Goal: Information Seeking & Learning: Learn about a topic

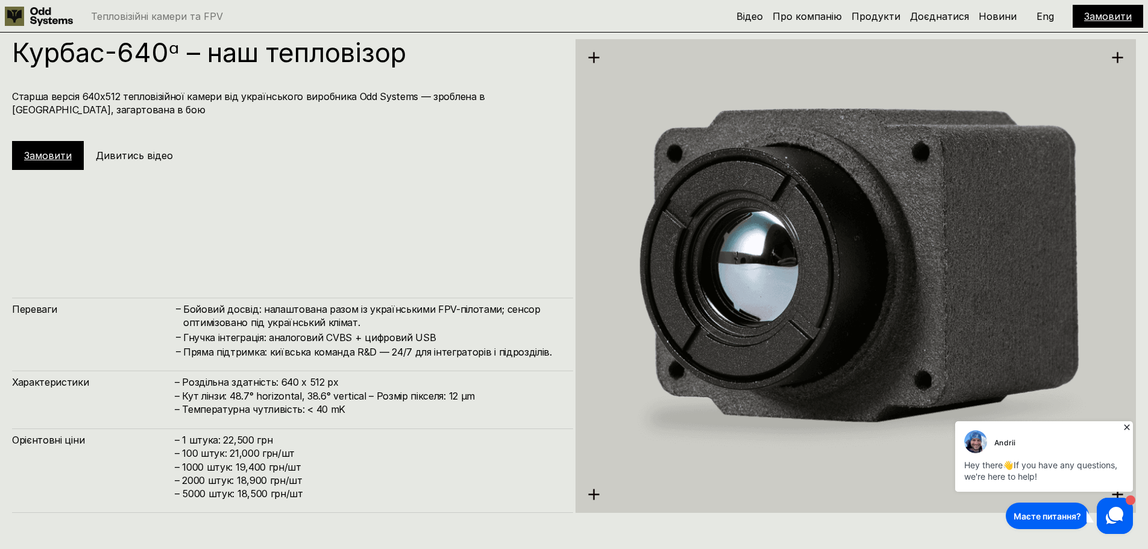
click at [1126, 428] on icon at bounding box center [1126, 426] width 5 height 5
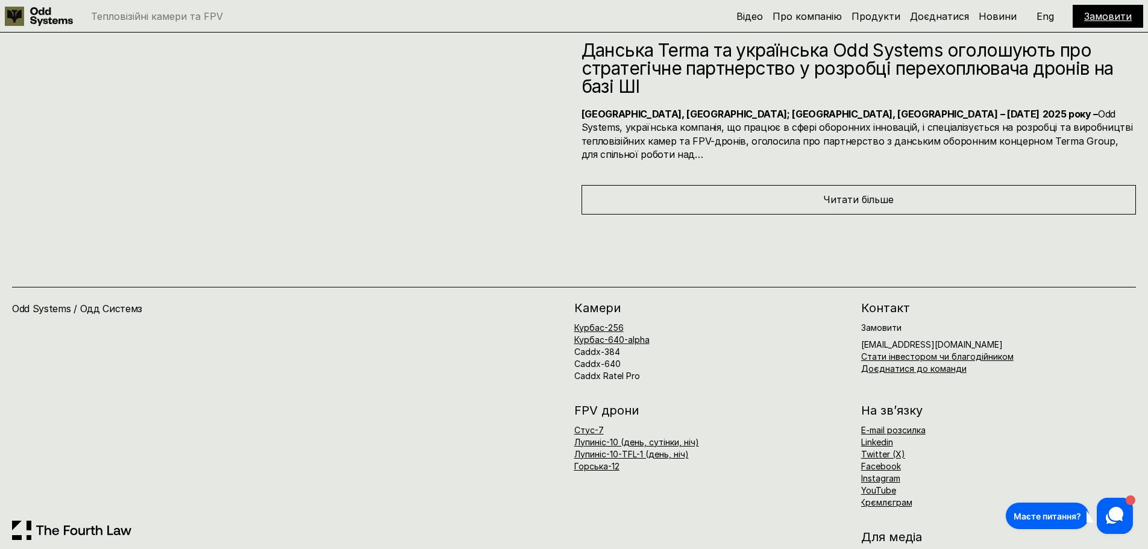
scroll to position [6588, 0]
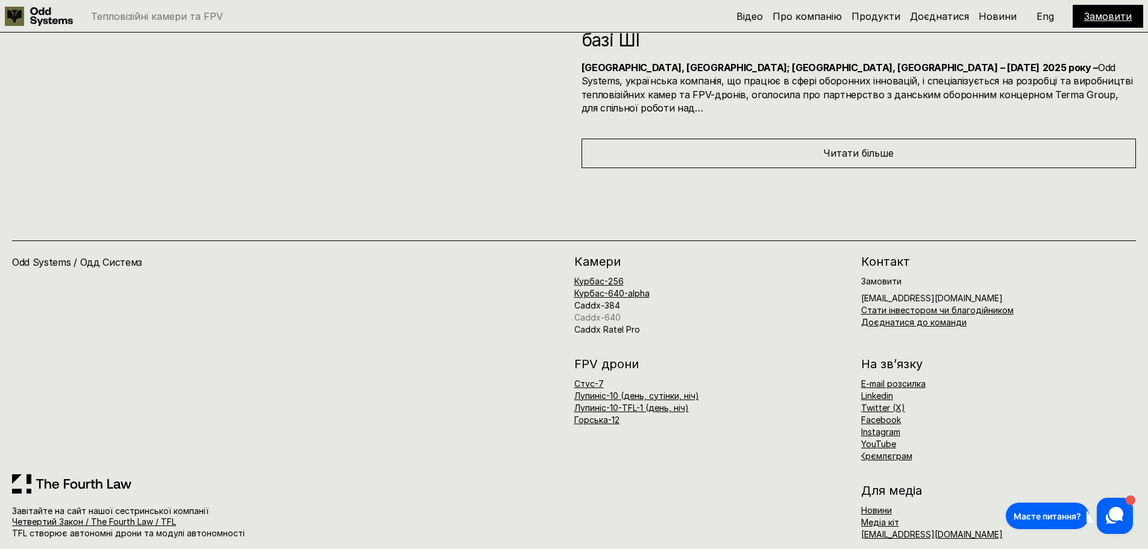
click at [600, 312] on link "Caddx-640" at bounding box center [597, 317] width 46 height 10
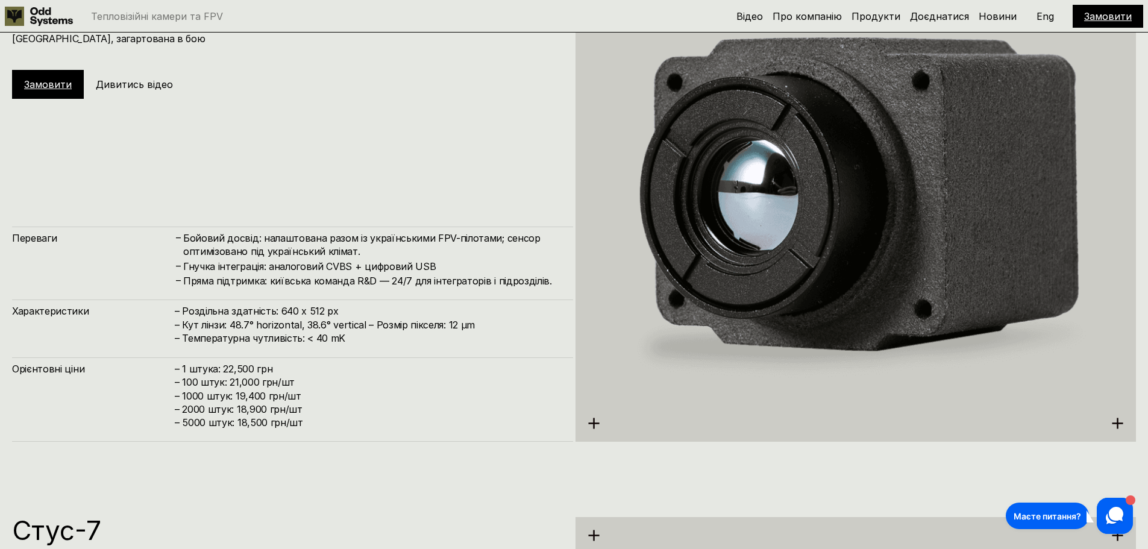
scroll to position [2772, 0]
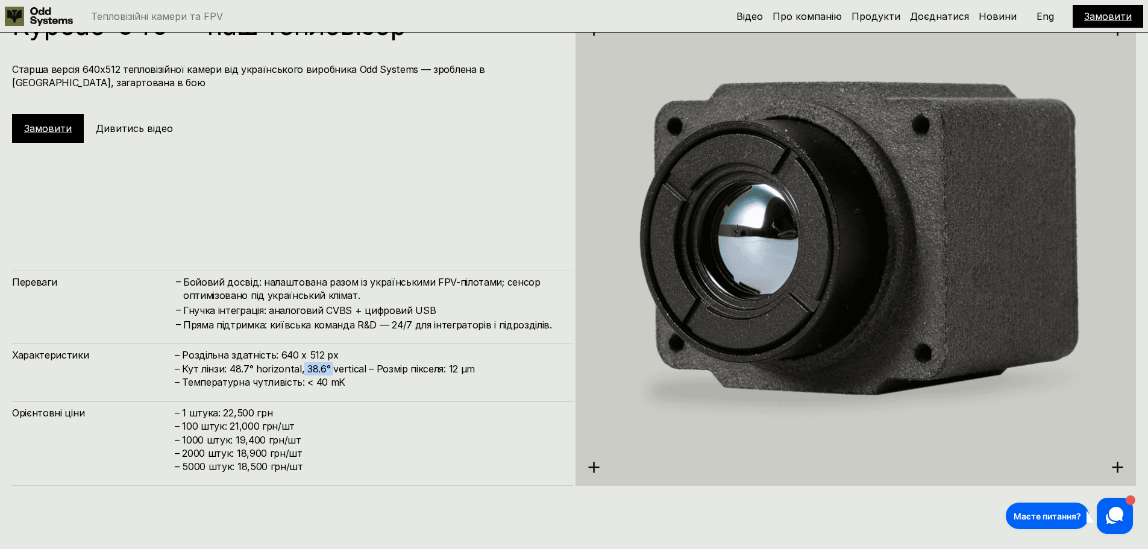
drag, startPoint x: 300, startPoint y: 371, endPoint x: 328, endPoint y: 368, distance: 28.5
click at [328, 368] on h4 "– Роздільна здатність: 640 x 512 px – Кут лінзи: 48.7° horizontal, 38.6° vertic…" at bounding box center [368, 368] width 386 height 40
click at [563, 307] on div "Переваги – Бойовий досвід: налаштована разом із українськими FPV-пілотами; сенс…" at bounding box center [292, 301] width 561 height 61
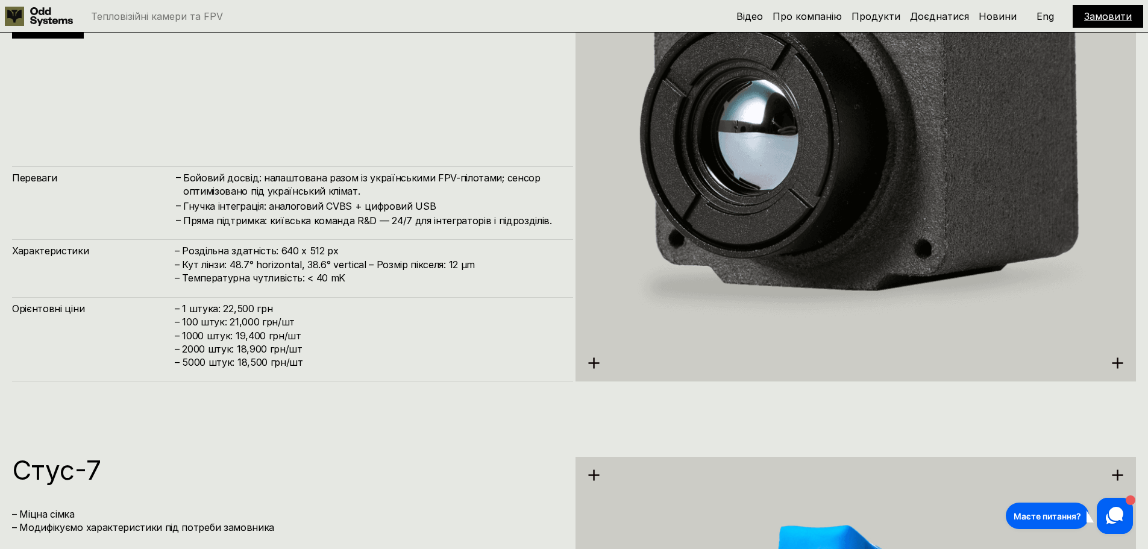
scroll to position [2852, 0]
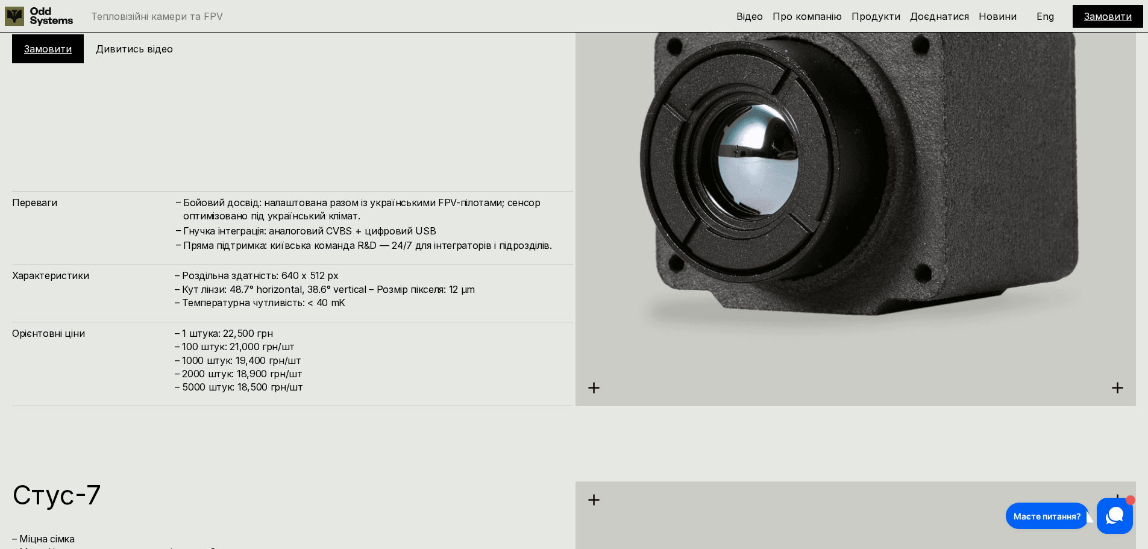
drag, startPoint x: 181, startPoint y: 291, endPoint x: 477, endPoint y: 285, distance: 296.0
click at [477, 285] on h4 "– Роздільна здатність: 640 x 512 px – Кут лінзи: 48.7° horizontal, 38.6° vertic…" at bounding box center [368, 289] width 386 height 40
copy h4 "Кут лінзи: 48.7° horizontal, 38.6° vertical – Розмір пікселя: 12 µm"
click at [450, 328] on h4 "– 1 штука: 22,500 грн – 100 штук: 21,000 грн/шт – ⁠1000 штук: 19,400 грн/шт – ⁠…" at bounding box center [368, 360] width 386 height 67
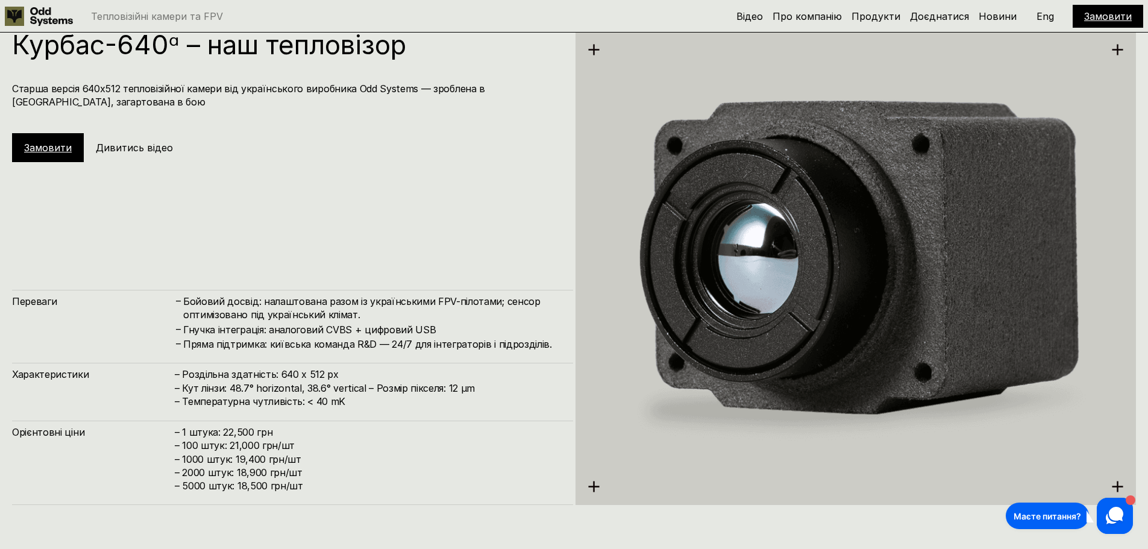
scroll to position [2731, 0]
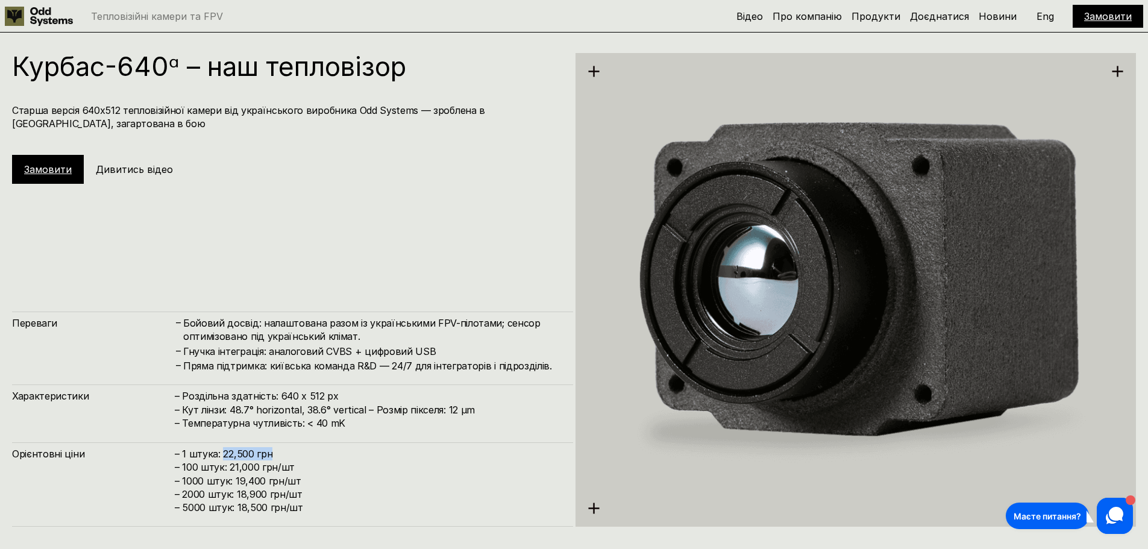
drag, startPoint x: 222, startPoint y: 453, endPoint x: 271, endPoint y: 445, distance: 49.3
click at [271, 445] on div "Орієнтовні ціни – 1 штука: 22,500 грн – 100 штук: 21,000 грн/шт – ⁠1000 штук: 1…" at bounding box center [292, 484] width 561 height 84
drag, startPoint x: 280, startPoint y: 397, endPoint x: 344, endPoint y: 383, distance: 66.0
click at [344, 383] on div "Переваги – Бойовий досвід: налаштована разом із українськими FPV-пілотами; сенс…" at bounding box center [292, 419] width 561 height 215
drag, startPoint x: 322, startPoint y: 352, endPoint x: 360, endPoint y: 353, distance: 38.0
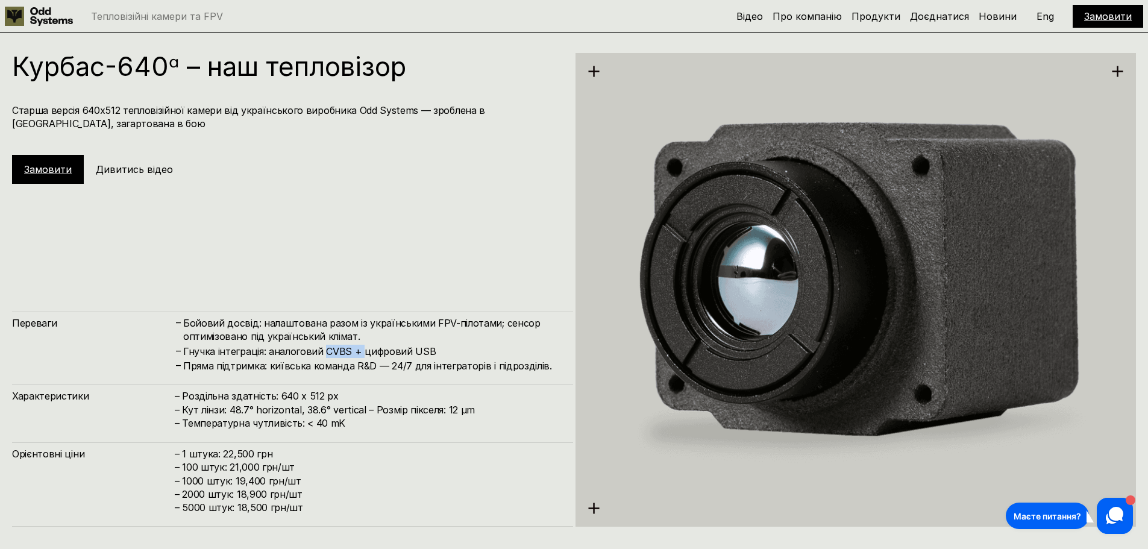
click at [360, 353] on h4 "Гнучка інтеграція: аналоговий CVBS + цифровий USB" at bounding box center [372, 351] width 378 height 13
drag, startPoint x: 221, startPoint y: 452, endPoint x: 262, endPoint y: 446, distance: 41.4
click at [262, 446] on div "Орієнтовні ціни – 1 штука: 22,500 грн – 100 штук: 21,000 грн/шт – ⁠1000 штук: 1…" at bounding box center [292, 484] width 561 height 84
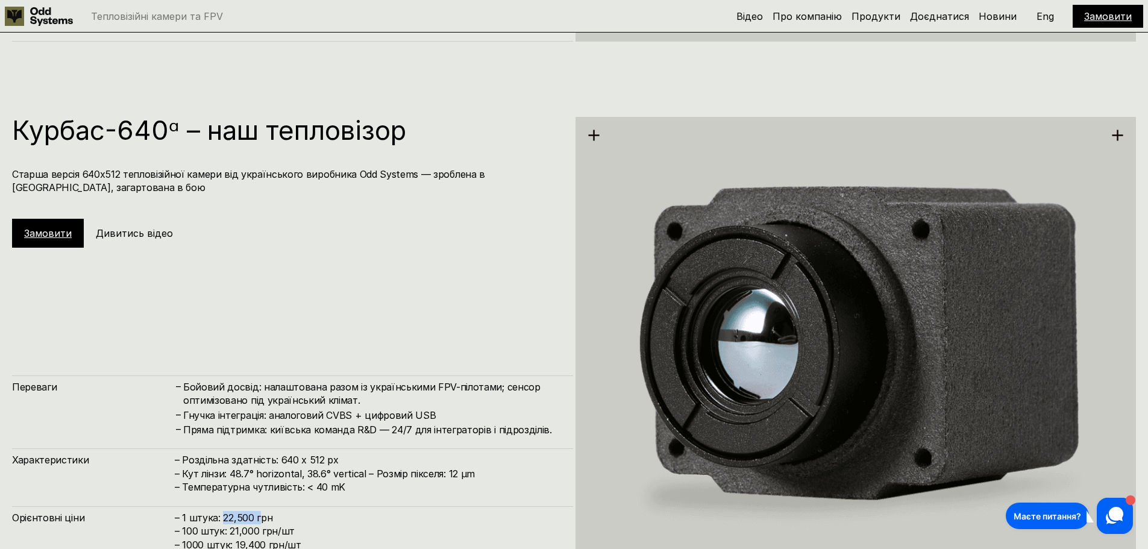
scroll to position [2550, 0]
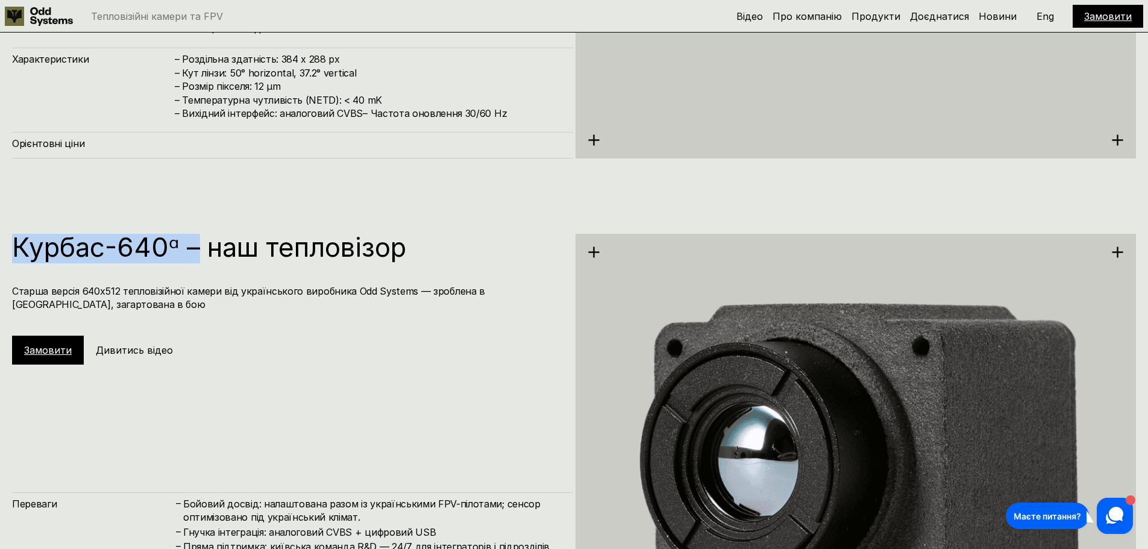
drag, startPoint x: 7, startPoint y: 249, endPoint x: 195, endPoint y: 242, distance: 187.6
click at [195, 242] on div "Курбас-640ᵅ – наш тепловізор Старша версія 640х512 тепловізійної камери від [DE…" at bounding box center [574, 469] width 1148 height 549
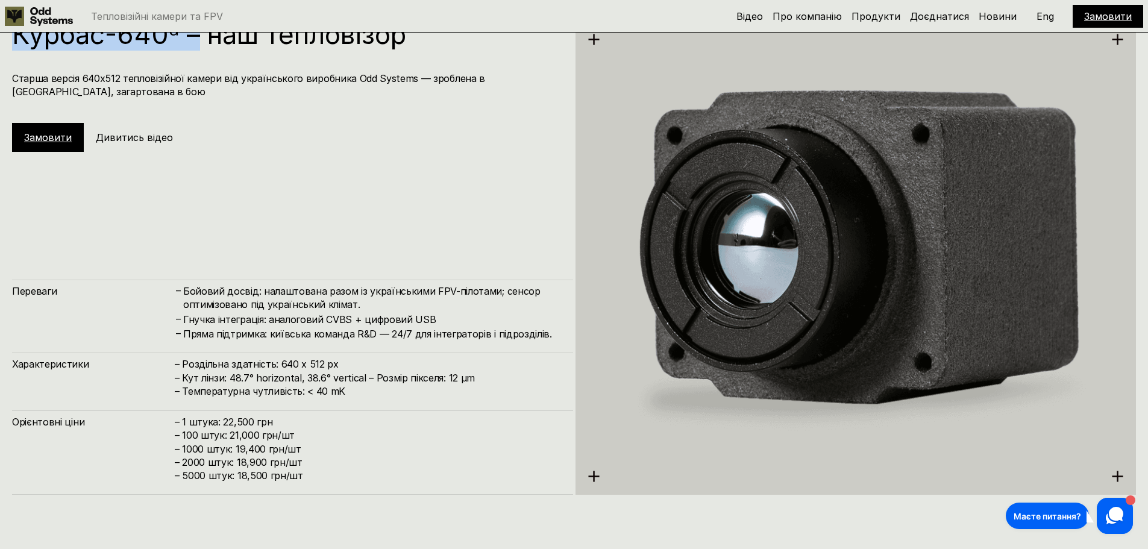
scroll to position [2852, 0]
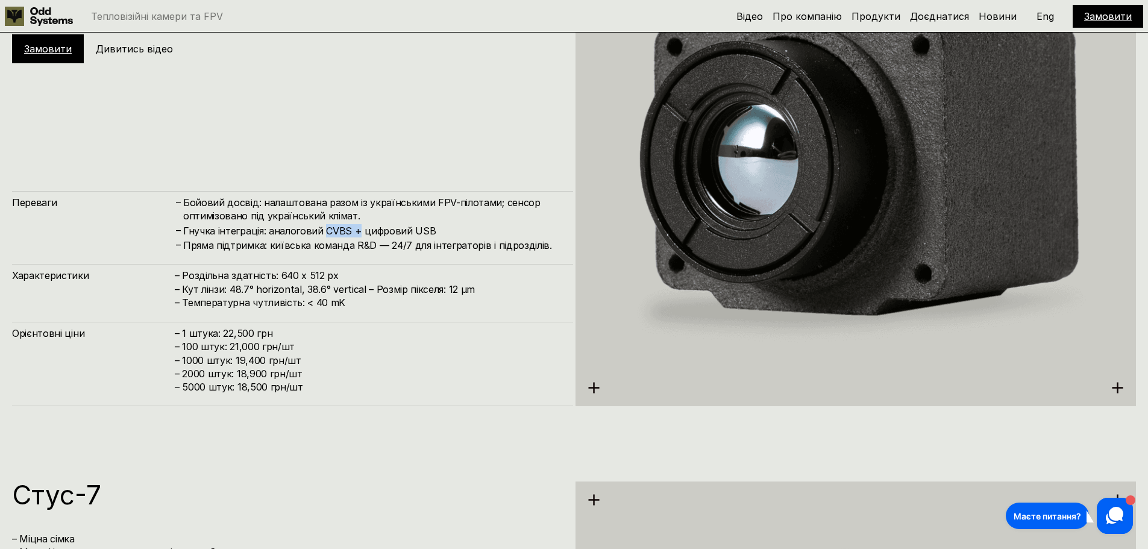
drag, startPoint x: 325, startPoint y: 230, endPoint x: 354, endPoint y: 228, distance: 28.4
click at [354, 228] on h4 "Гнучка інтеграція: аналоговий CVBS + цифровий USB" at bounding box center [372, 230] width 378 height 13
drag, startPoint x: 408, startPoint y: 230, endPoint x: 423, endPoint y: 233, distance: 15.3
click at [428, 229] on h4 "Гнучка інтеграція: аналоговий CVBS + цифровий USB" at bounding box center [372, 230] width 378 height 13
drag, startPoint x: 228, startPoint y: 292, endPoint x: 310, endPoint y: 287, distance: 82.1
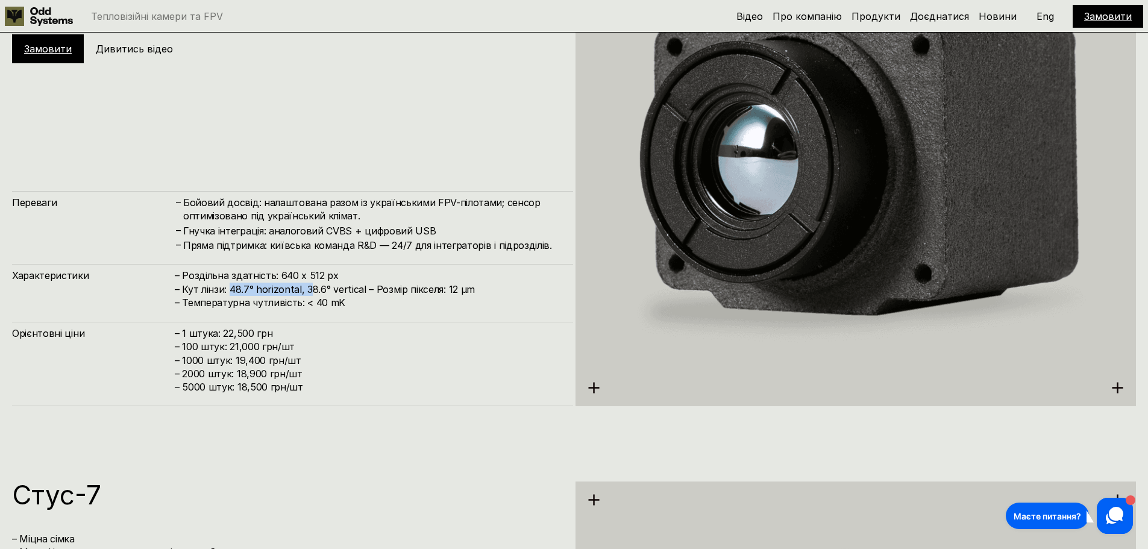
click at [310, 287] on h4 "– Роздільна здатність: 640 x 512 px – Кут лінзи: 48.7° horizontal, 38.6° vertic…" at bounding box center [368, 289] width 386 height 40
click at [536, 280] on h4 "– Роздільна здатність: 640 x 512 px – Кут лінзи: 48.7° horizontal, 38.6° vertic…" at bounding box center [368, 289] width 386 height 40
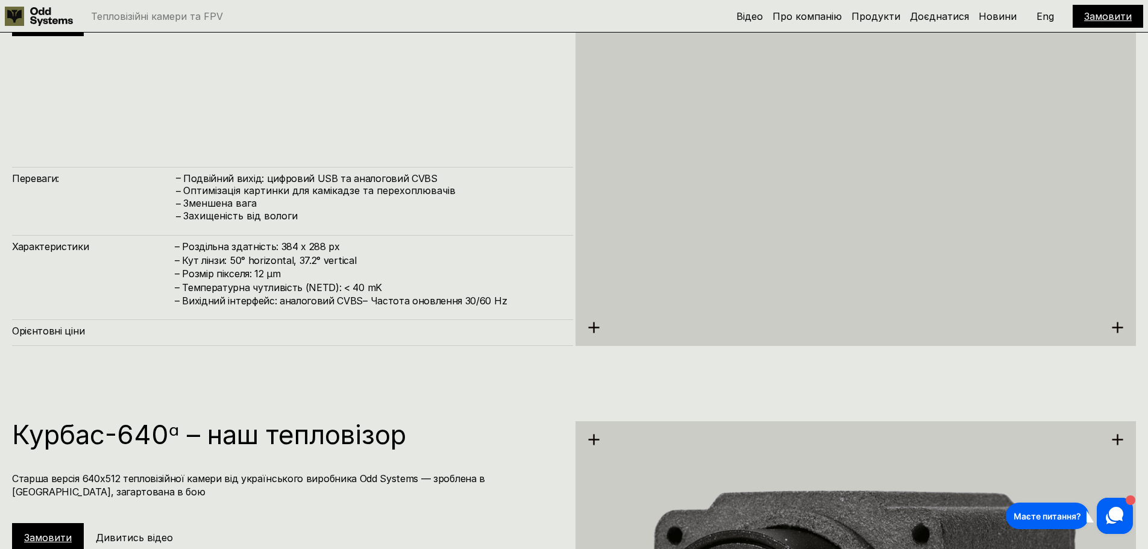
scroll to position [2370, 0]
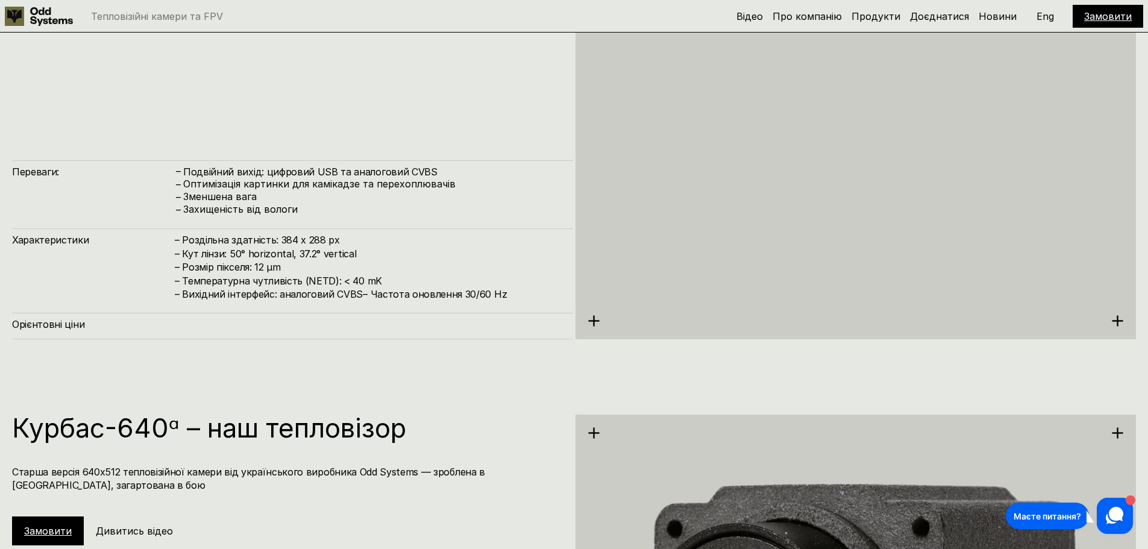
click at [483, 327] on div "Орієнтовні ціни" at bounding box center [292, 326] width 561 height 26
click at [591, 320] on use at bounding box center [593, 320] width 11 height 11
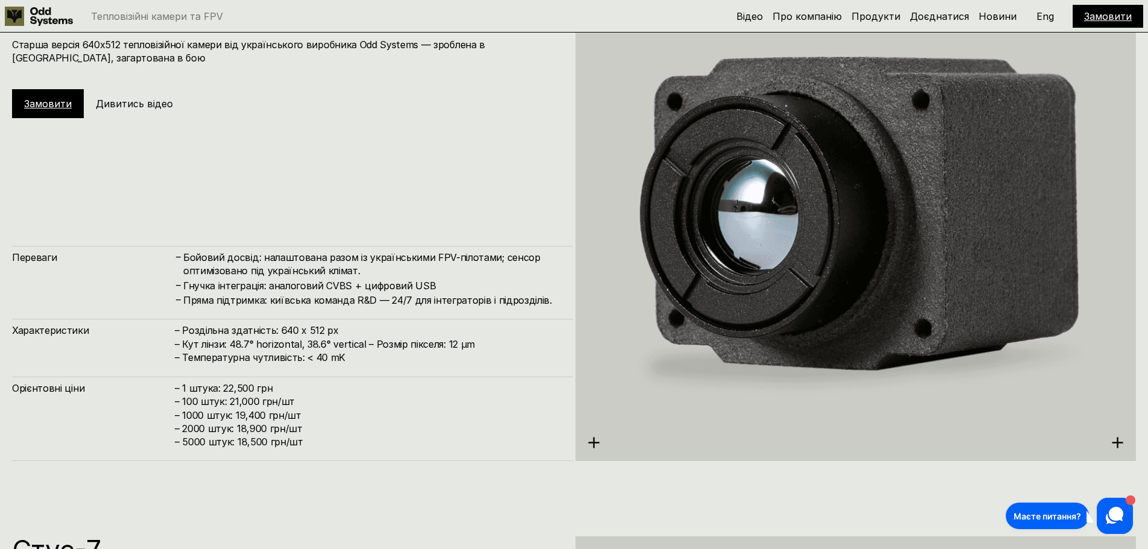
scroll to position [2791, 0]
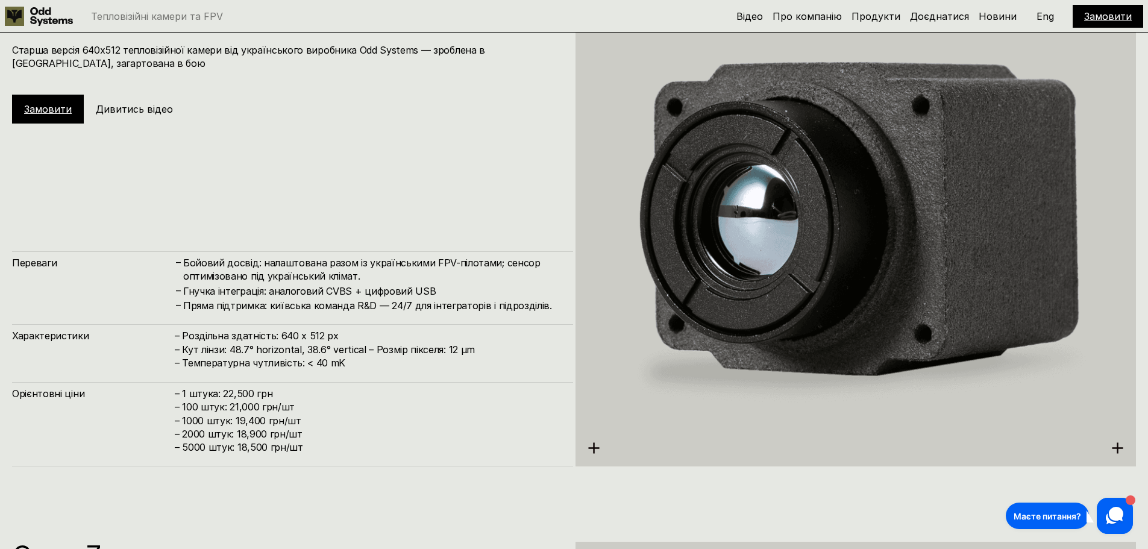
click at [341, 425] on h4 "– 1 штука: 22,500 грн – 100 штук: 21,000 грн/шт – ⁠1000 штук: 19,400 грн/шт – ⁠…" at bounding box center [368, 420] width 386 height 67
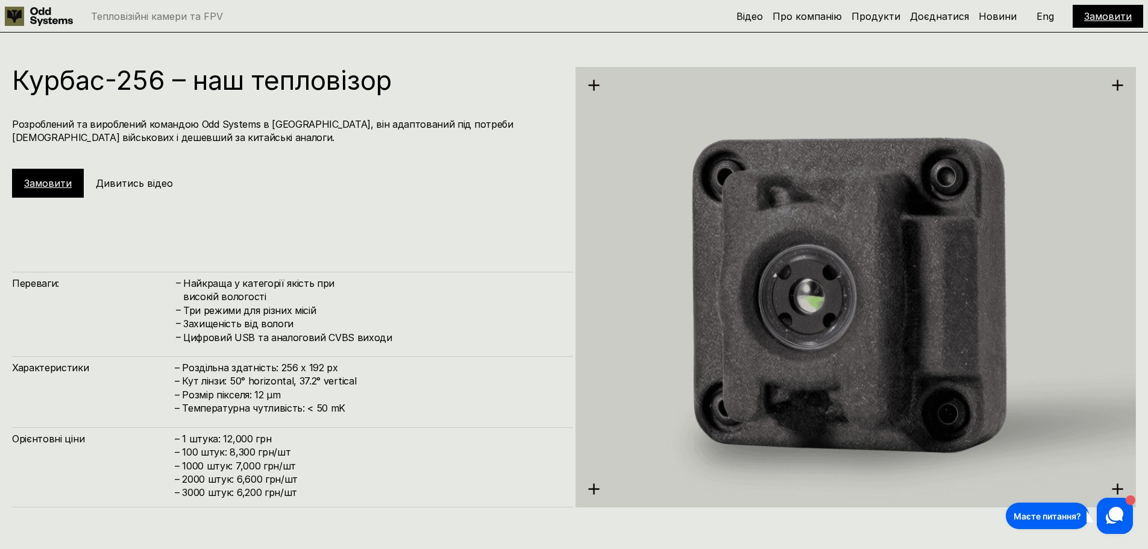
scroll to position [1586, 0]
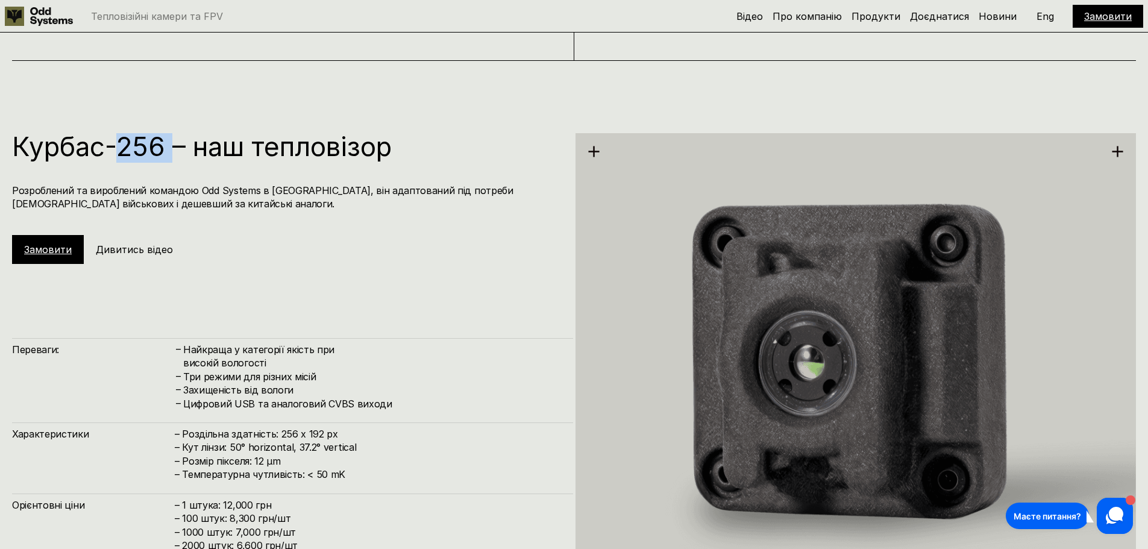
drag, startPoint x: 124, startPoint y: 143, endPoint x: 171, endPoint y: 147, distance: 47.7
click at [171, 147] on h1 "Курбас-256 – наш тепловізор" at bounding box center [286, 146] width 549 height 27
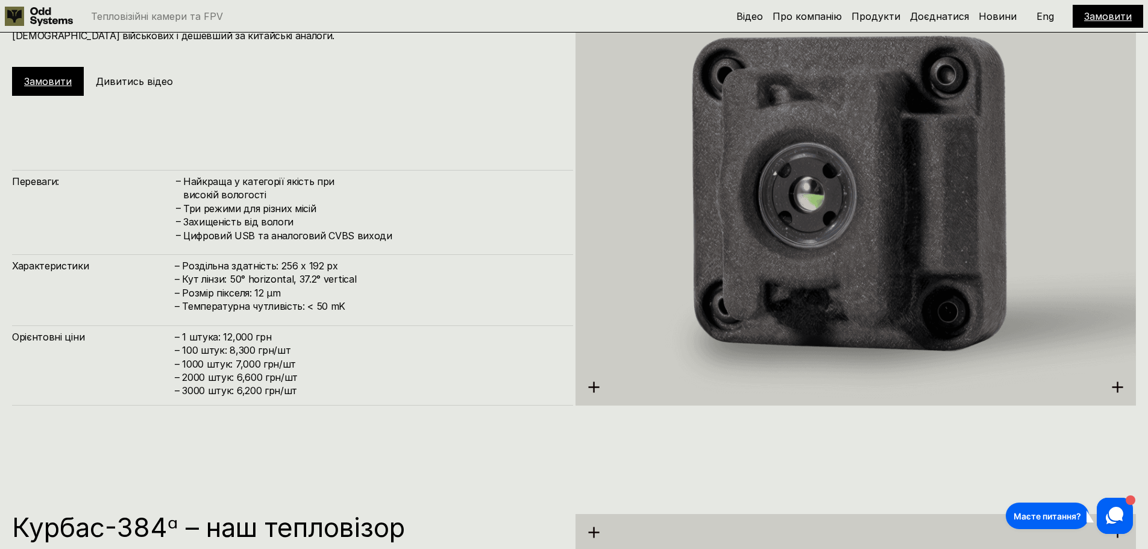
scroll to position [1827, 0]
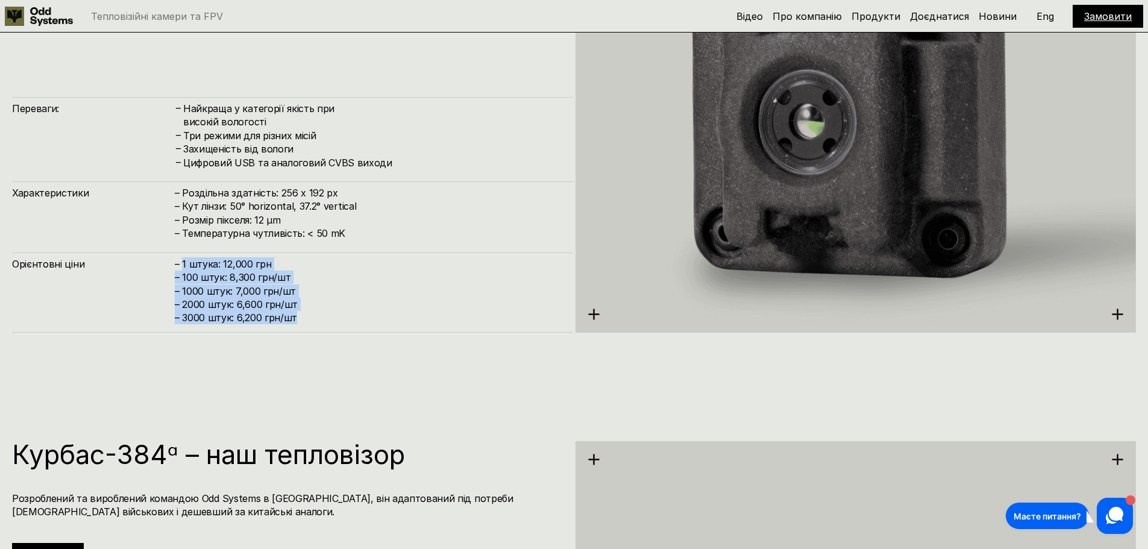
drag, startPoint x: 181, startPoint y: 266, endPoint x: 312, endPoint y: 321, distance: 141.3
click at [312, 321] on h4 "– 1 штука: 12,000 грн – 100 штук: 8,300 грн/шт – 1000 штук: 7,000 грн/шт – 2000…" at bounding box center [368, 290] width 386 height 67
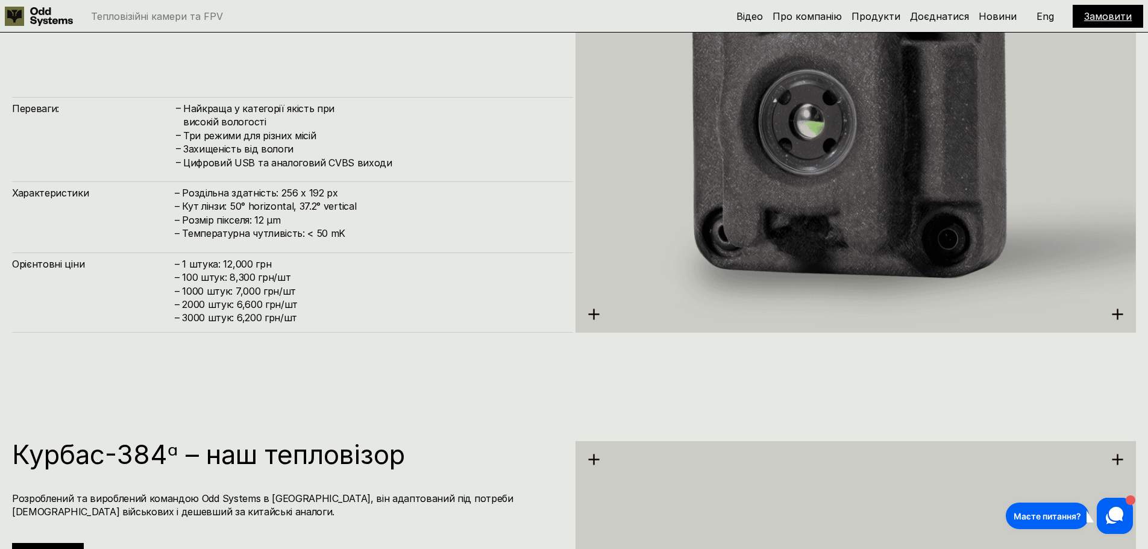
click at [487, 228] on h4 "– Роздільна здатність: 256 x 192 px – Кут лінзи: 50° horizontal, 37.2° vertical…" at bounding box center [368, 213] width 386 height 54
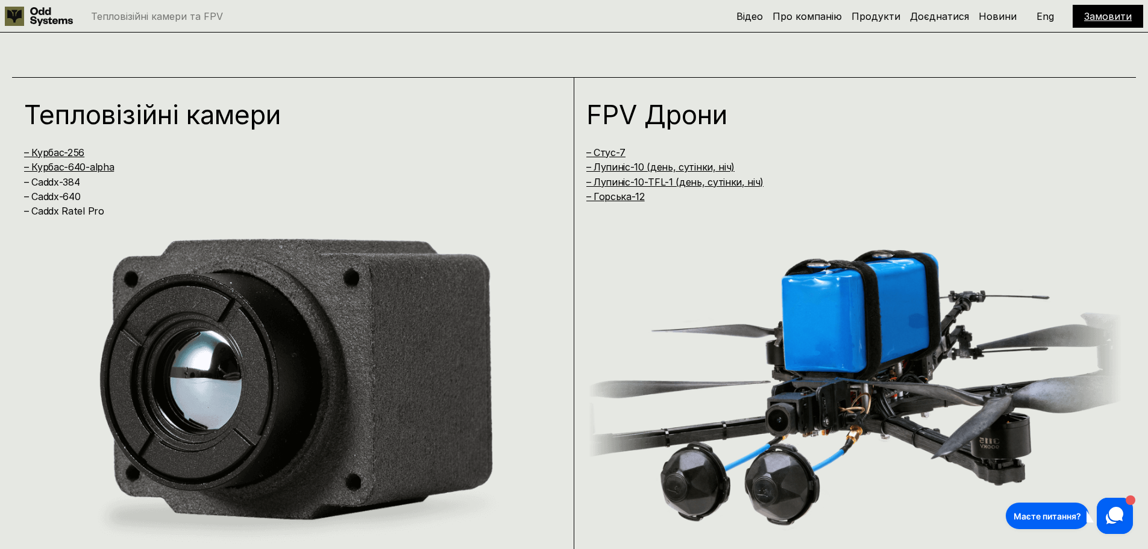
scroll to position [1044, 0]
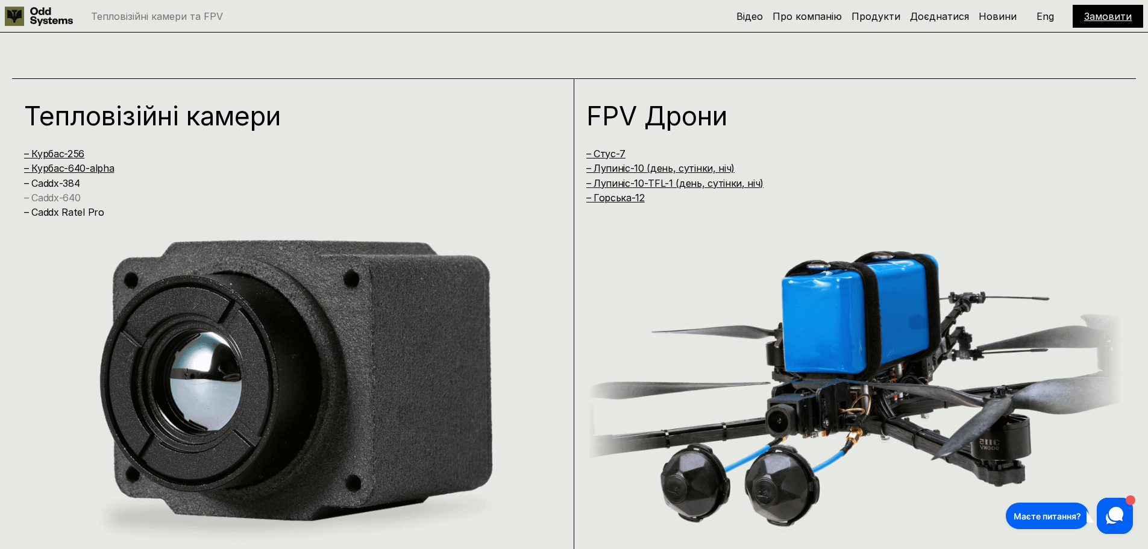
click at [61, 193] on link "– Caddx-640" at bounding box center [52, 198] width 56 height 12
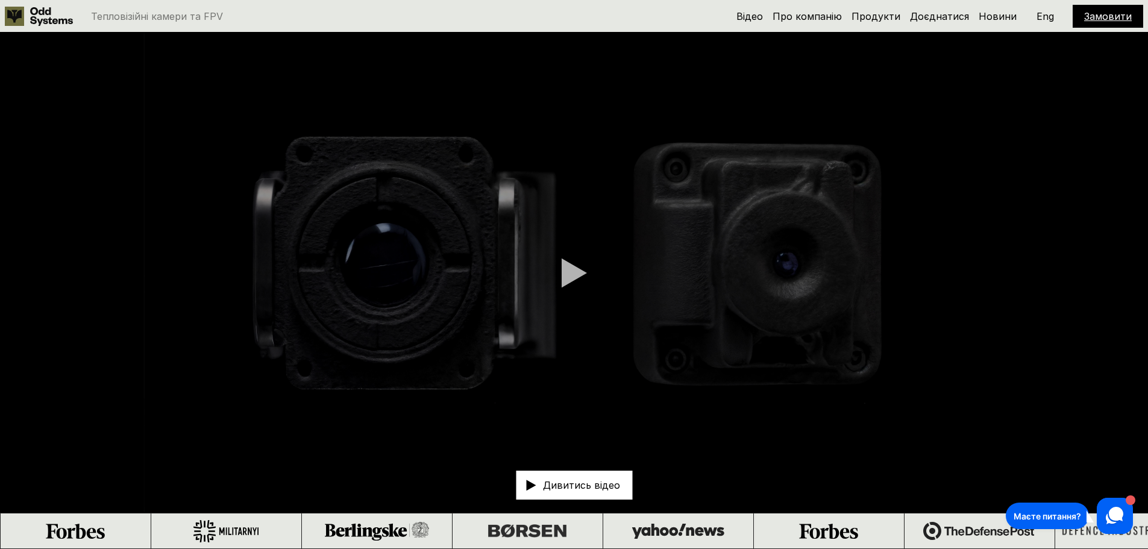
click at [576, 275] on div at bounding box center [574, 273] width 25 height 30
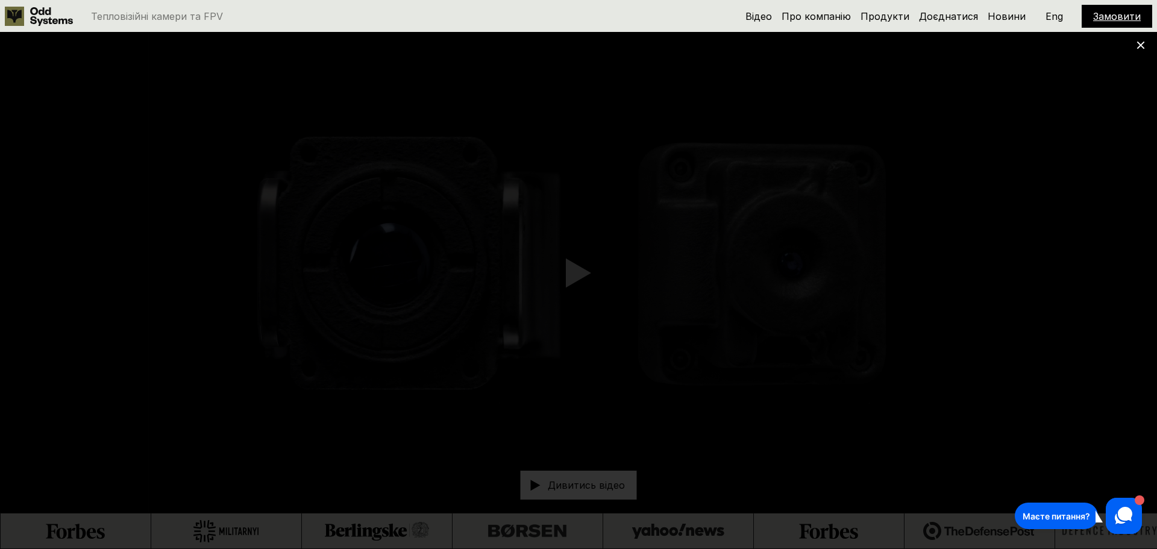
click at [1138, 44] on icon at bounding box center [1141, 45] width 8 height 8
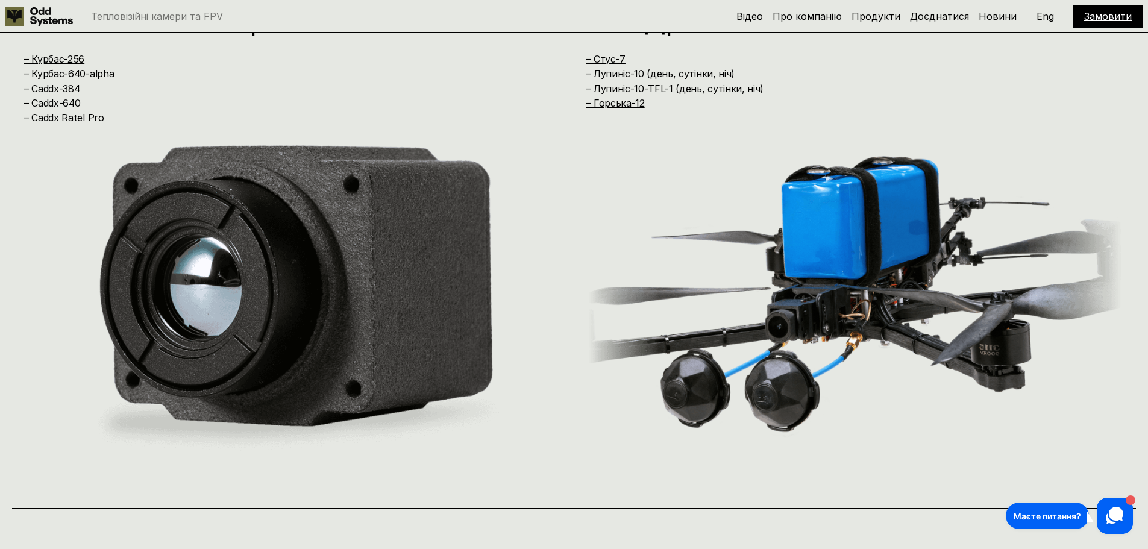
scroll to position [1145, 0]
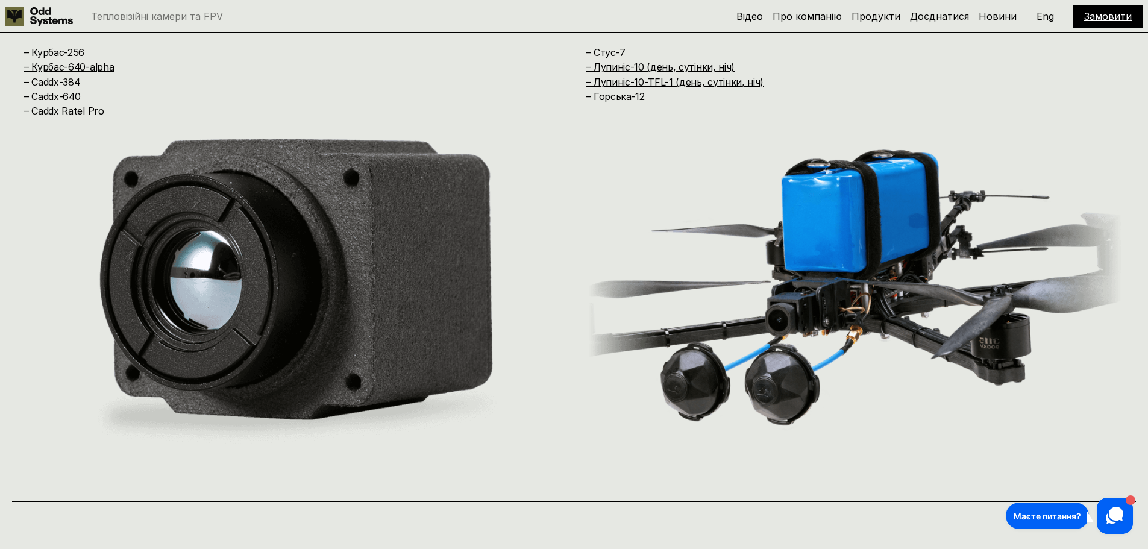
click at [330, 279] on img at bounding box center [293, 289] width 538 height 342
click at [89, 69] on link "– Курбас-640-alpha" at bounding box center [69, 67] width 90 height 12
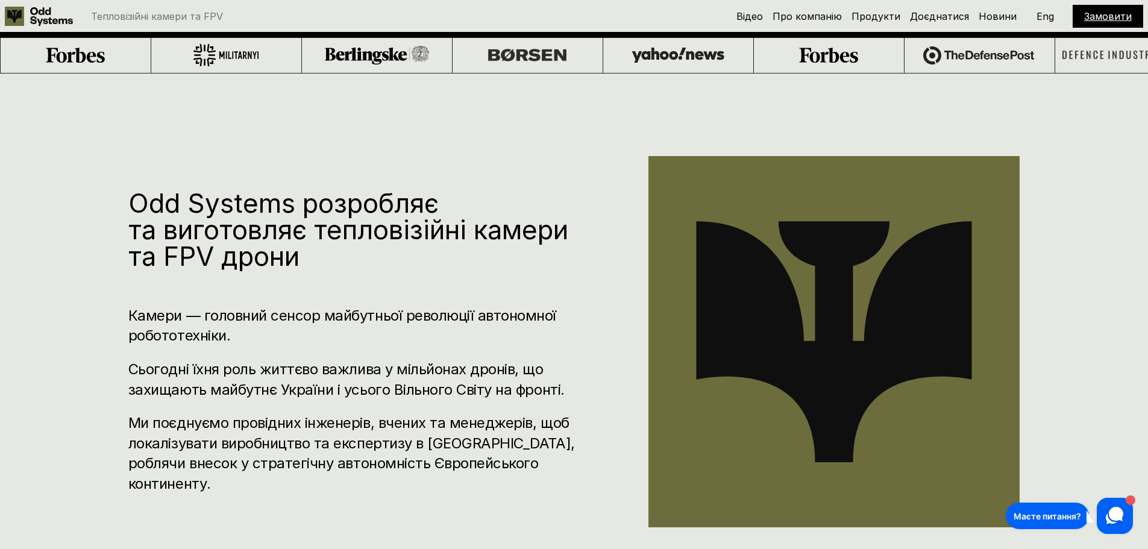
scroll to position [455, 0]
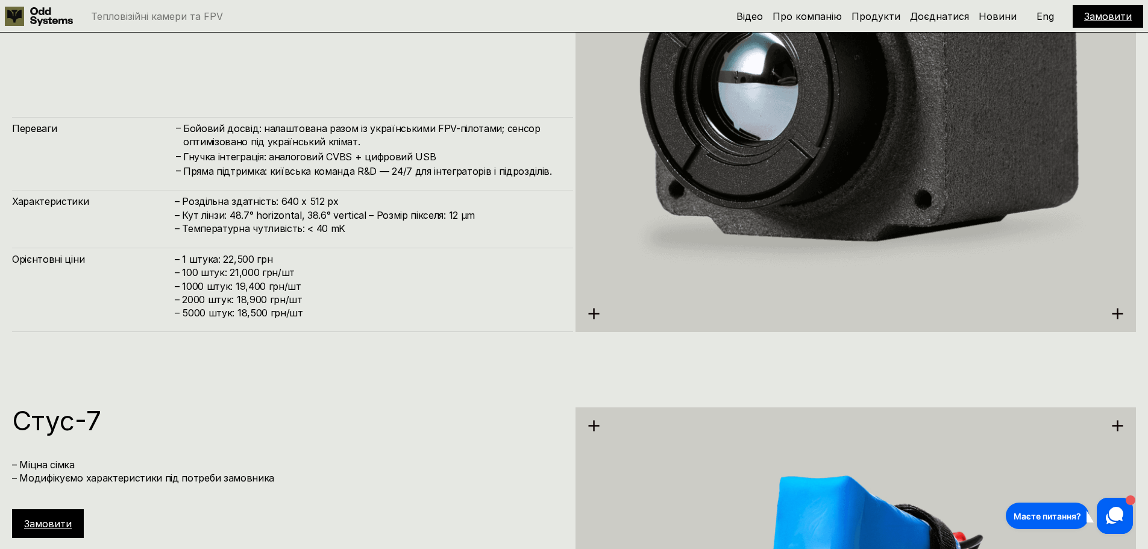
scroll to position [2685, 0]
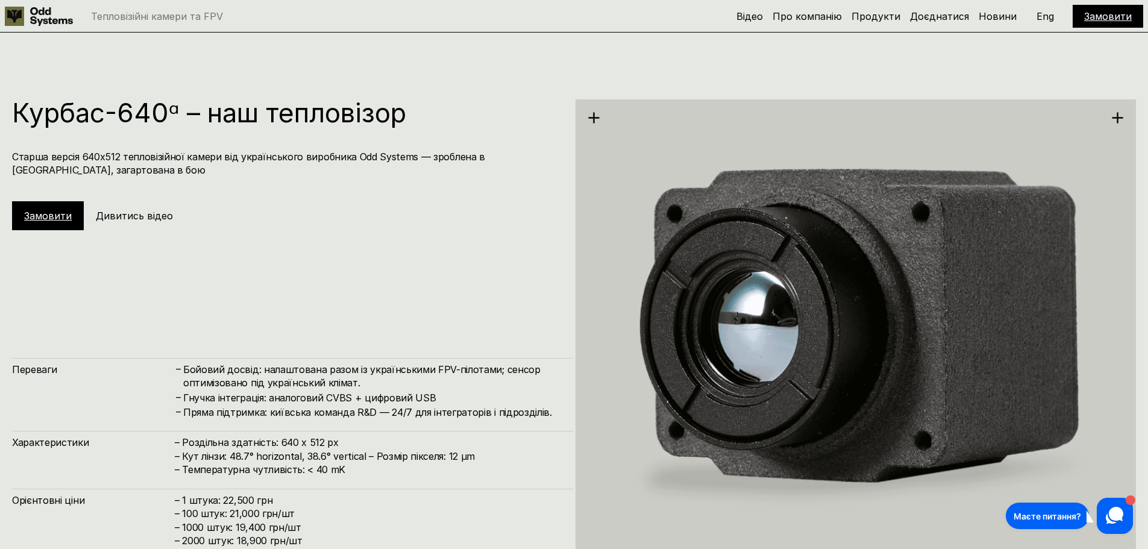
click at [150, 214] on h5 "Дивитись відео" at bounding box center [134, 215] width 77 height 13
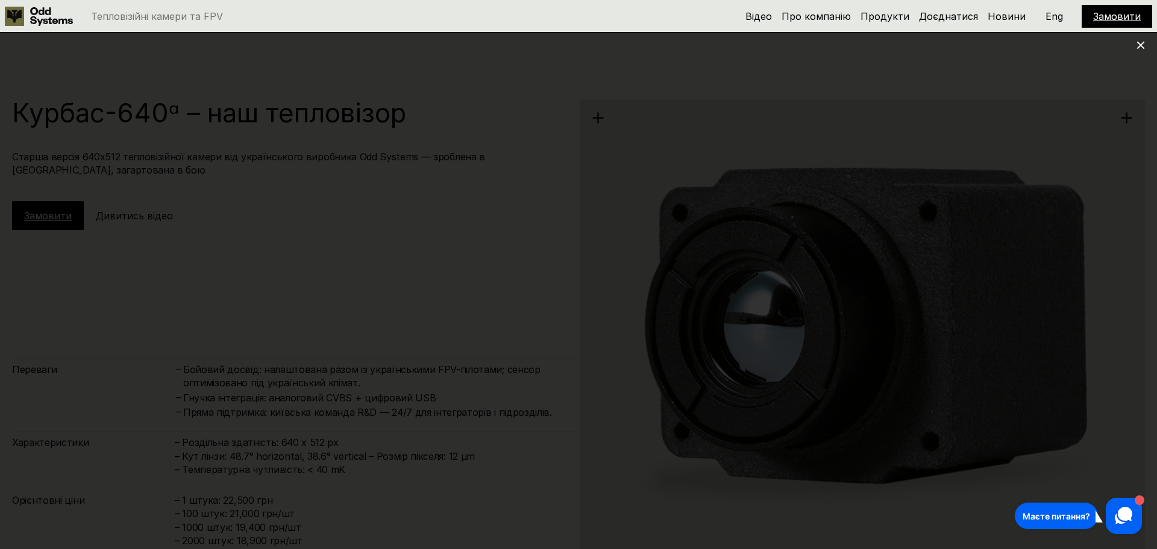
click at [1144, 44] on icon at bounding box center [1141, 45] width 8 height 8
